Goal: Task Accomplishment & Management: Use online tool/utility

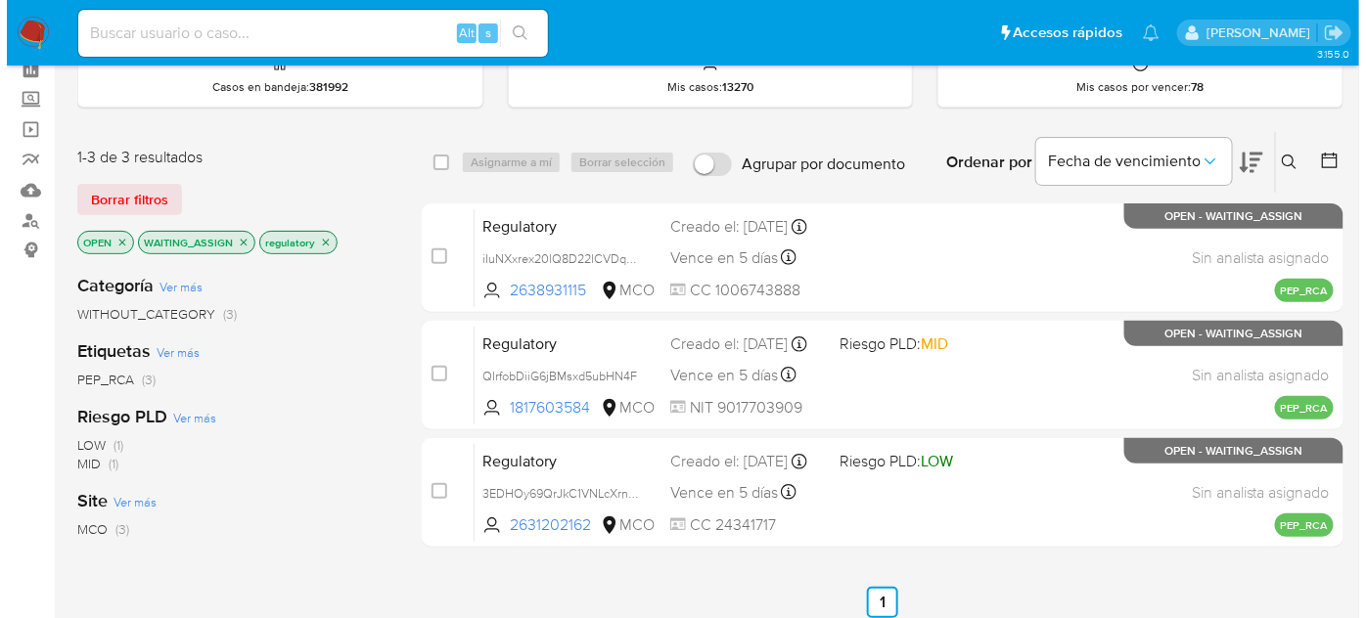
scroll to position [88, 0]
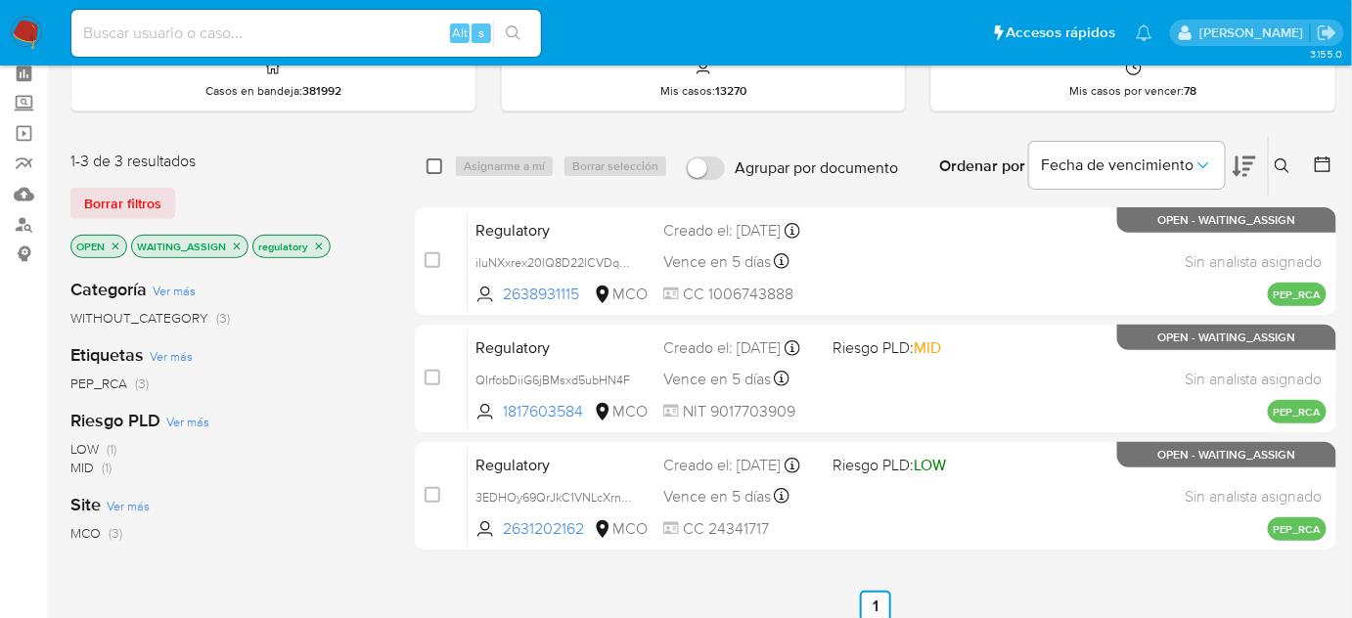
click at [438, 161] on input "checkbox" at bounding box center [435, 167] width 16 height 16
checkbox input "true"
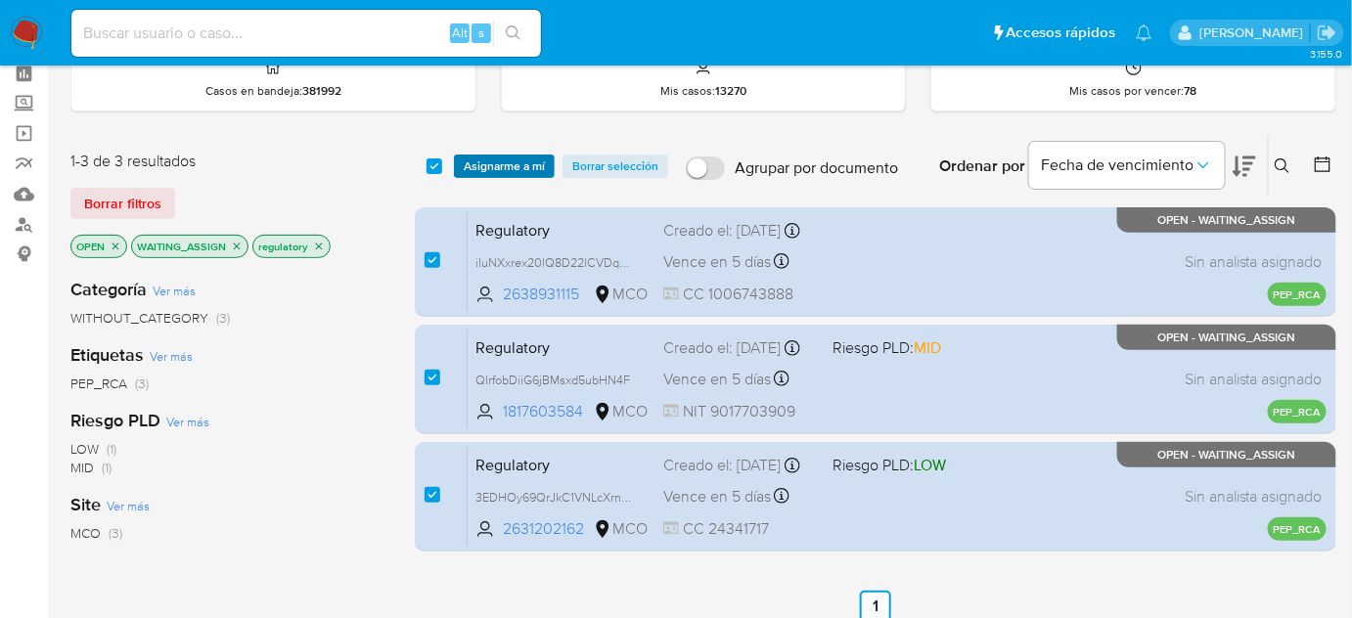
click at [508, 163] on span "Asignarme a mí" at bounding box center [504, 167] width 81 height 20
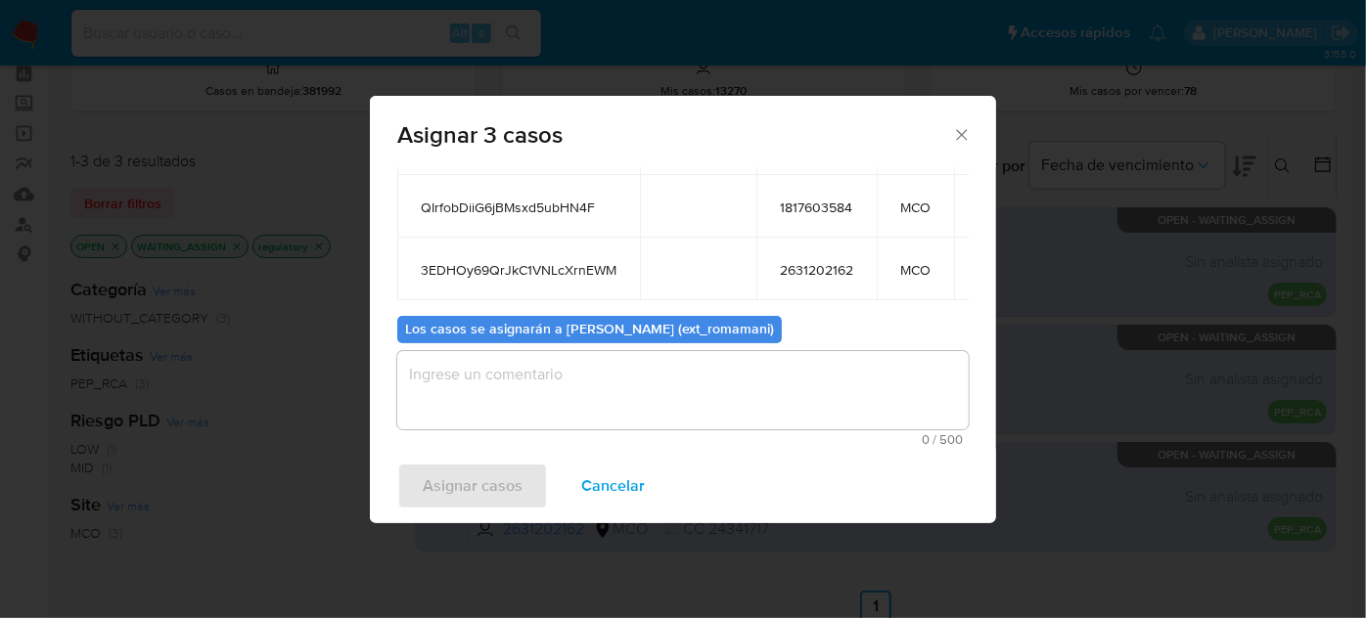
scroll to position [171, 0]
click at [612, 388] on textarea "assign-modal" at bounding box center [682, 390] width 571 height 78
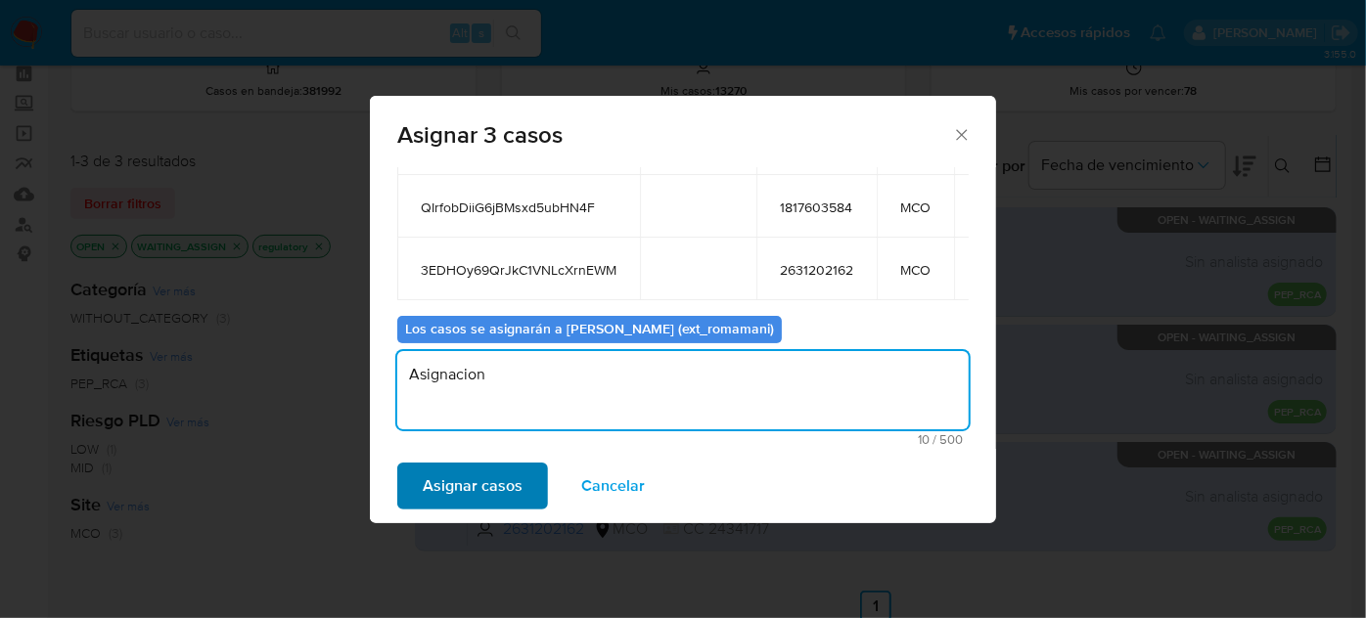
type textarea "Asignacion"
click at [498, 480] on span "Asignar casos" at bounding box center [473, 486] width 100 height 43
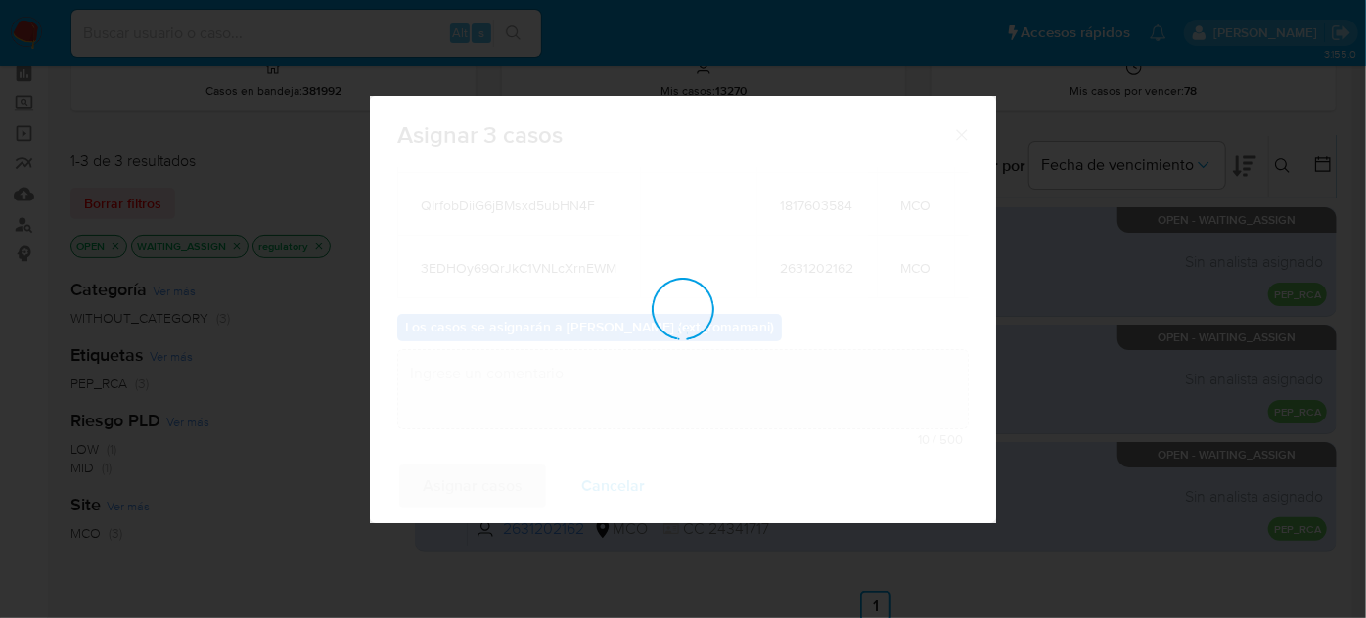
checkbox input "false"
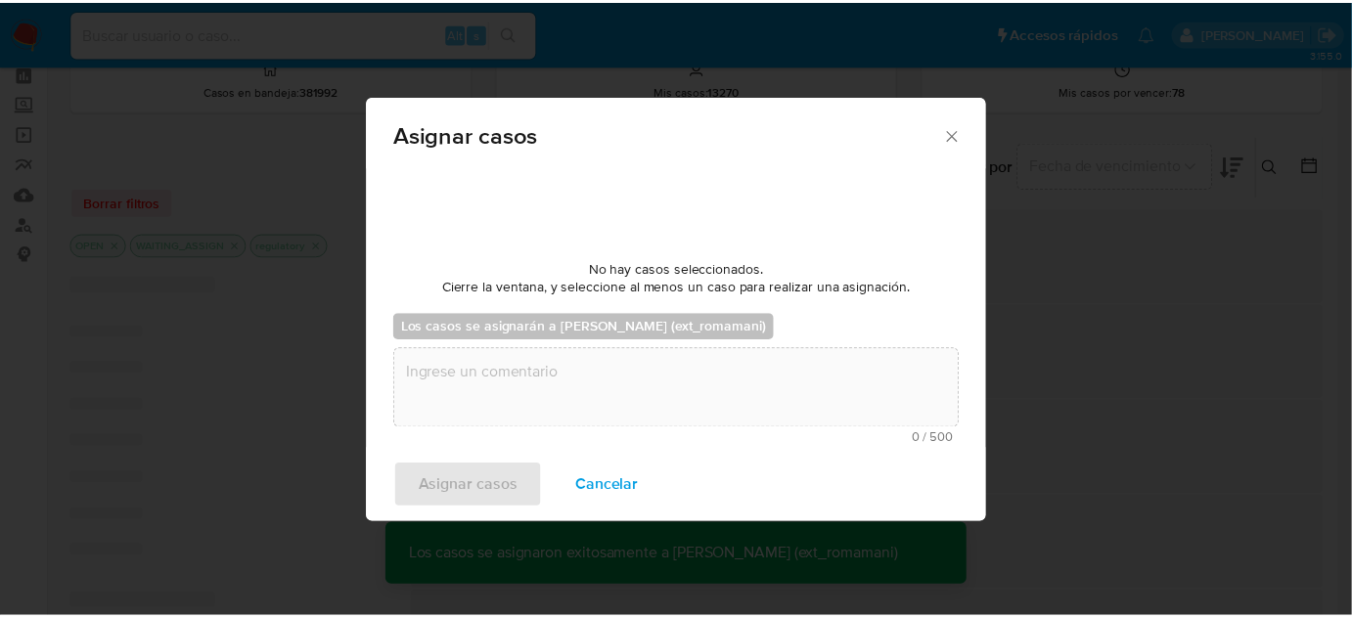
scroll to position [116, 0]
